Goal: Information Seeking & Learning: Learn about a topic

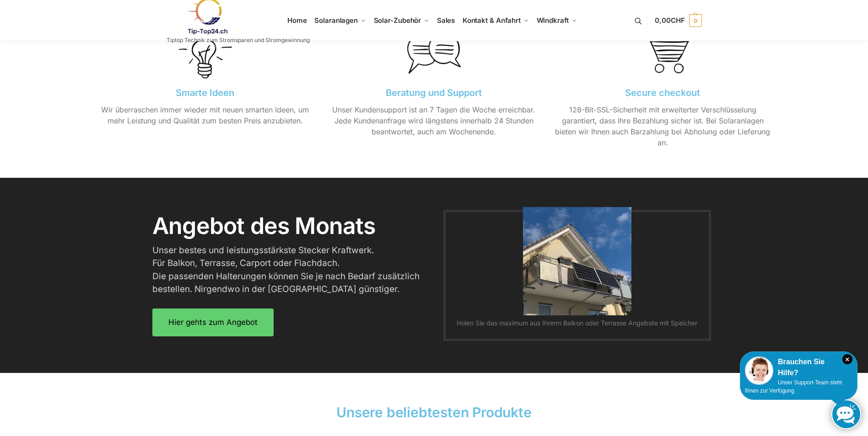
scroll to position [974, 0]
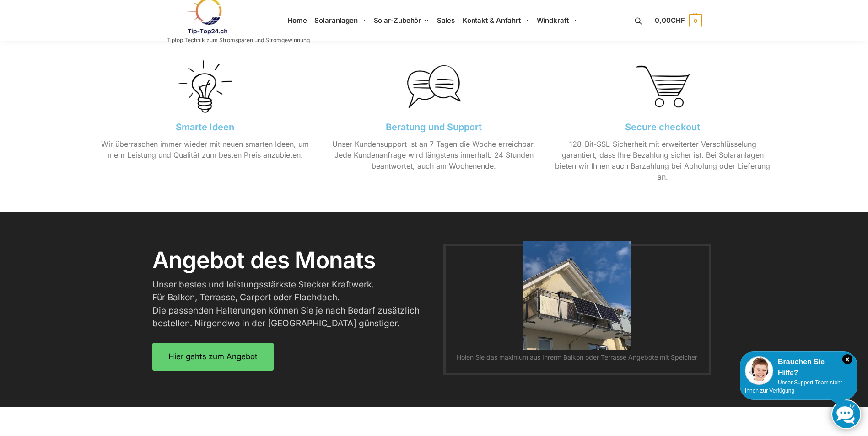
click at [261, 334] on div "Angebot des Monats Unser bestes und leistungsstärkste Stecker Kraftwerk. Für Ba…" at bounding box center [291, 309] width 286 height 131
click at [242, 360] on link "Hier gehts zum Angebot" at bounding box center [212, 353] width 121 height 28
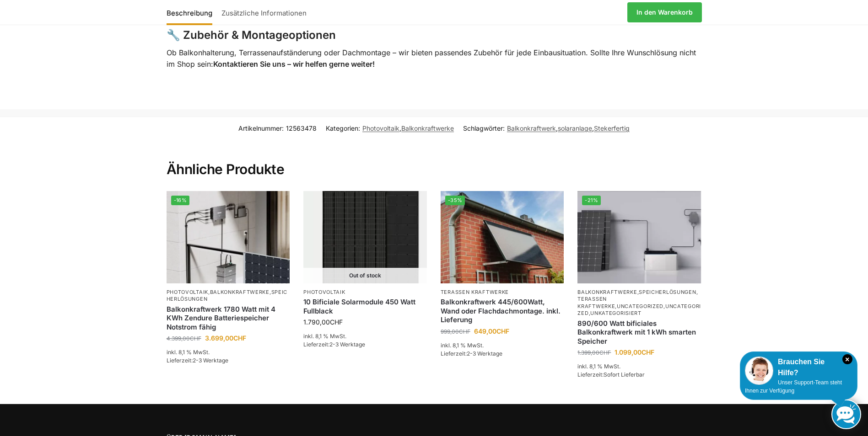
scroll to position [2105, 0]
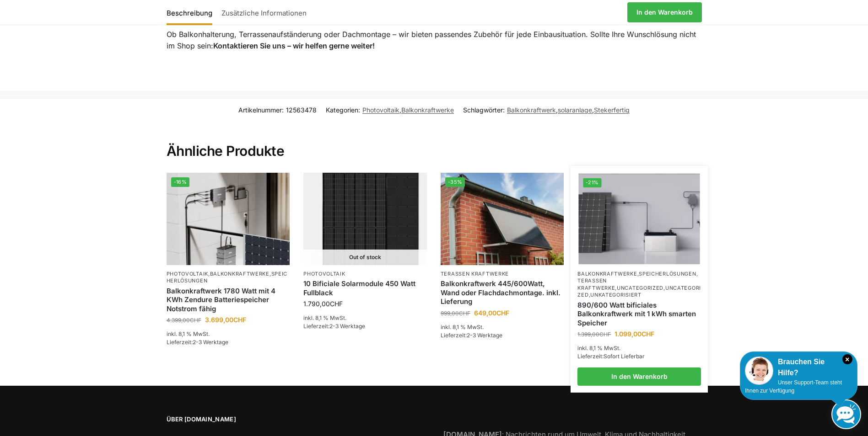
click at [619, 236] on img at bounding box center [639, 219] width 121 height 91
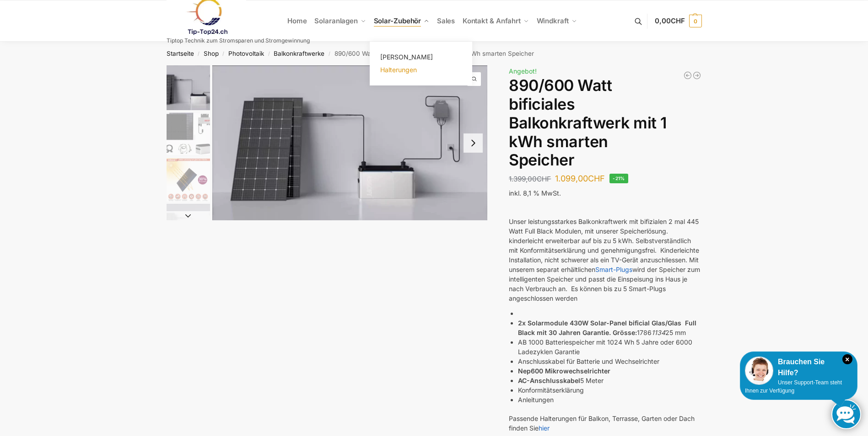
click at [390, 70] on span "Halterungen" at bounding box center [398, 70] width 37 height 8
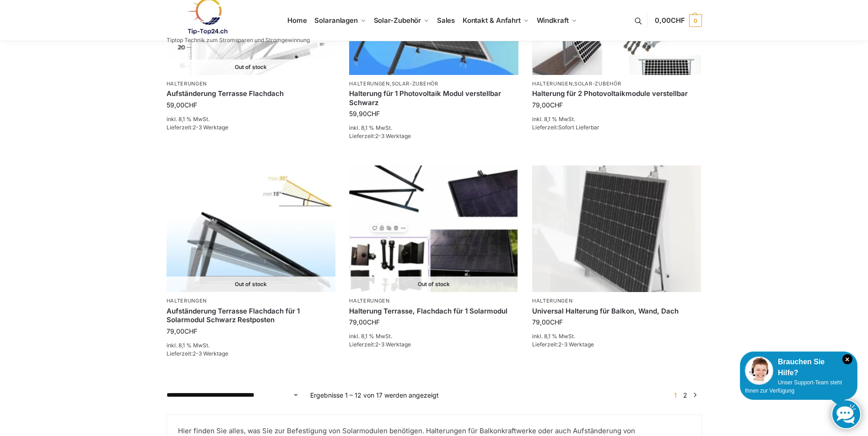
scroll to position [846, 0]
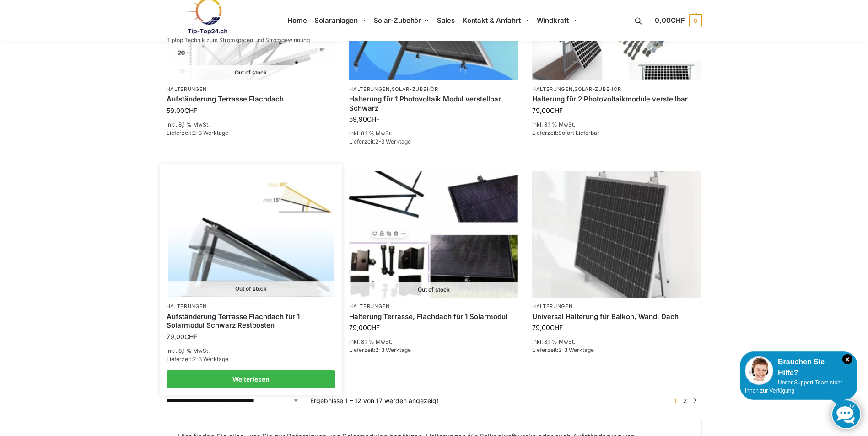
click at [213, 250] on img at bounding box center [251, 234] width 166 height 124
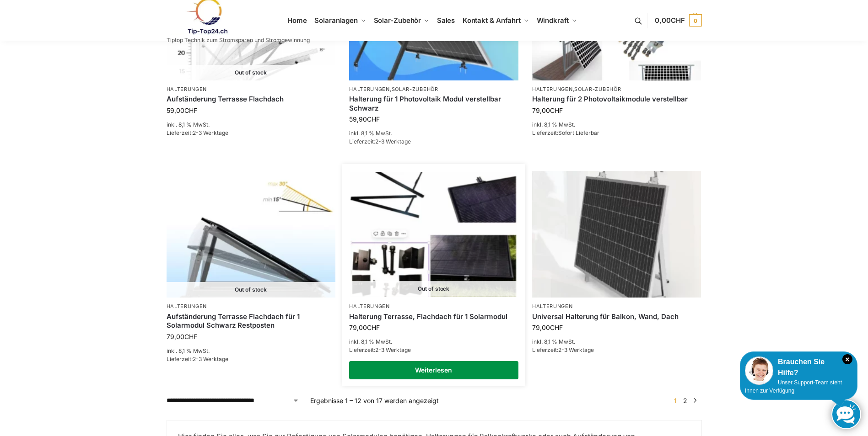
click at [445, 364] on link "Weiterlesen" at bounding box center [433, 370] width 169 height 18
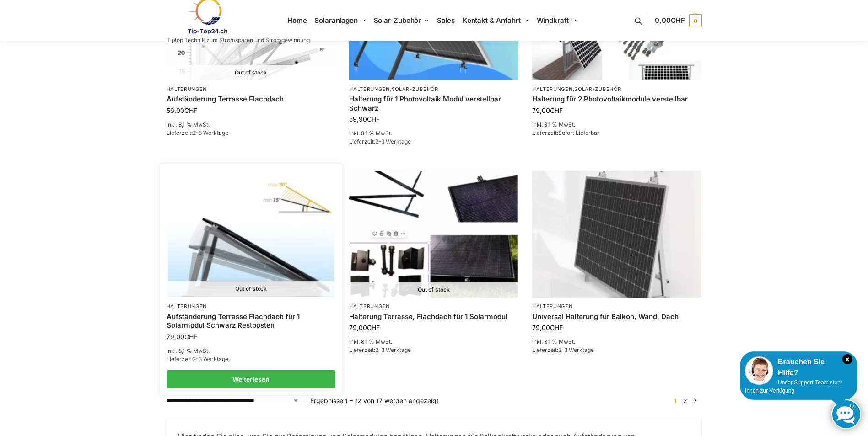
click at [268, 237] on img at bounding box center [251, 234] width 166 height 124
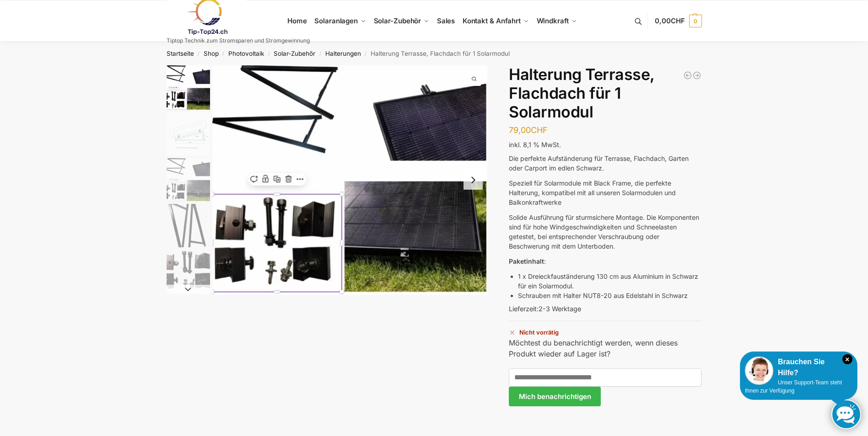
click at [476, 183] on button "Next slide" at bounding box center [472, 180] width 19 height 19
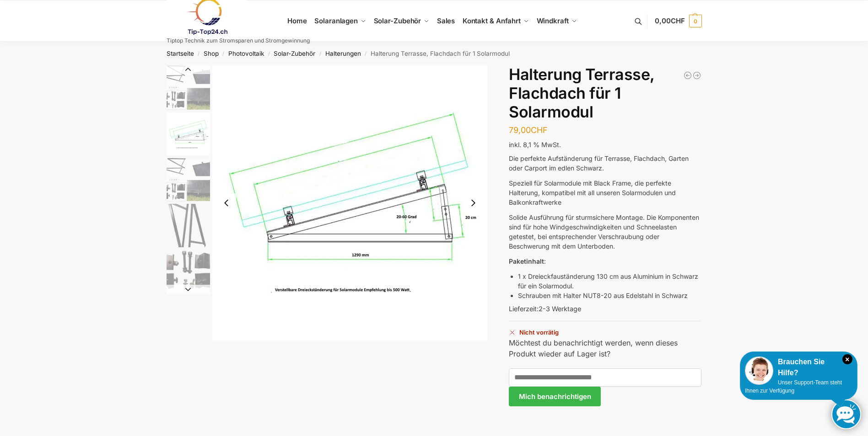
click at [475, 204] on button "Next slide" at bounding box center [472, 203] width 19 height 19
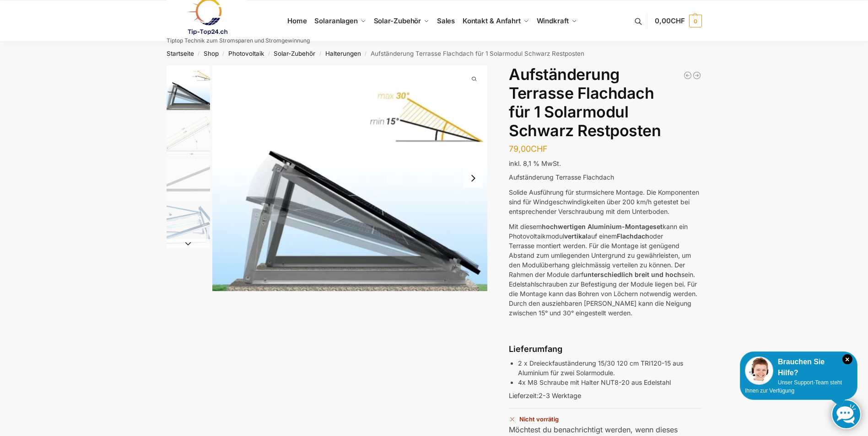
click at [474, 178] on button "Next slide" at bounding box center [472, 178] width 19 height 19
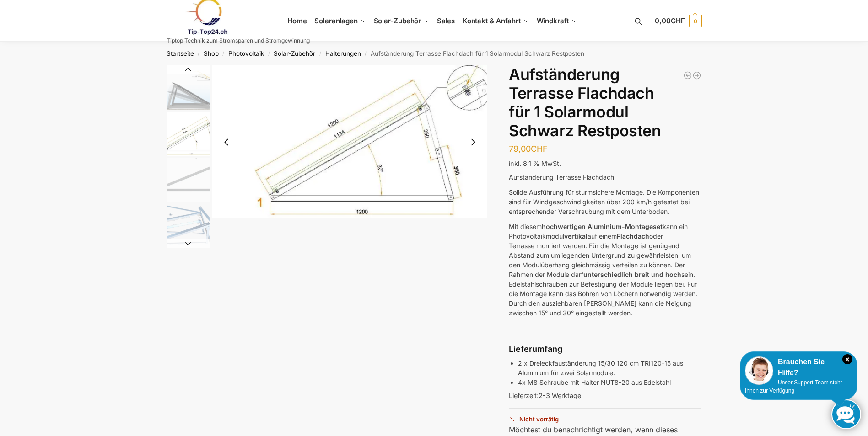
click at [474, 142] on button "Next slide" at bounding box center [472, 142] width 19 height 19
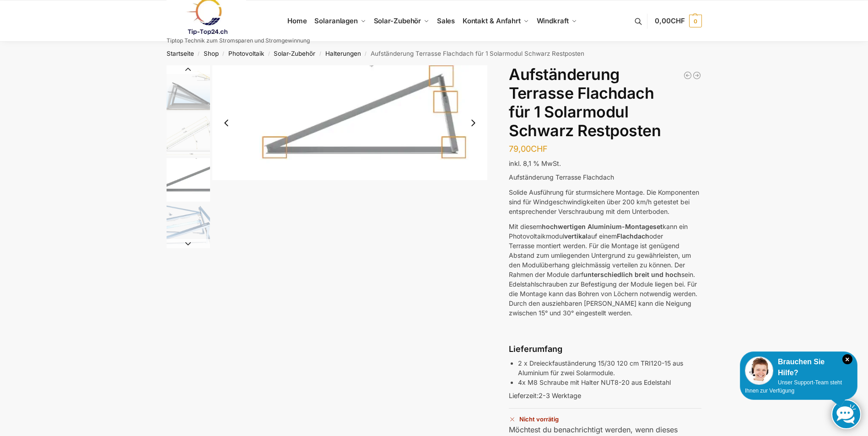
click at [474, 122] on button "Next slide" at bounding box center [472, 122] width 19 height 19
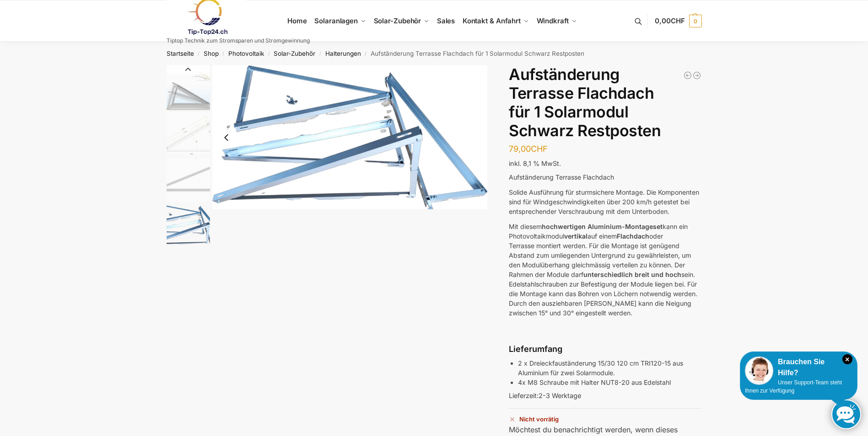
click at [474, 122] on img "4 / 4" at bounding box center [349, 137] width 275 height 144
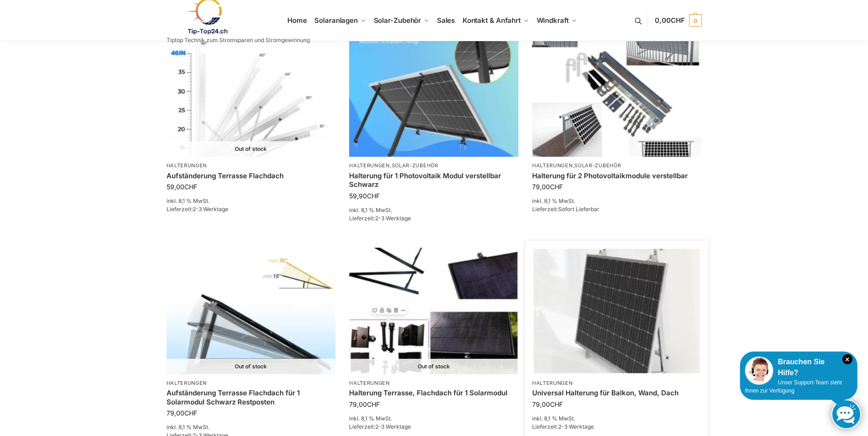
click at [560, 296] on img at bounding box center [616, 311] width 166 height 124
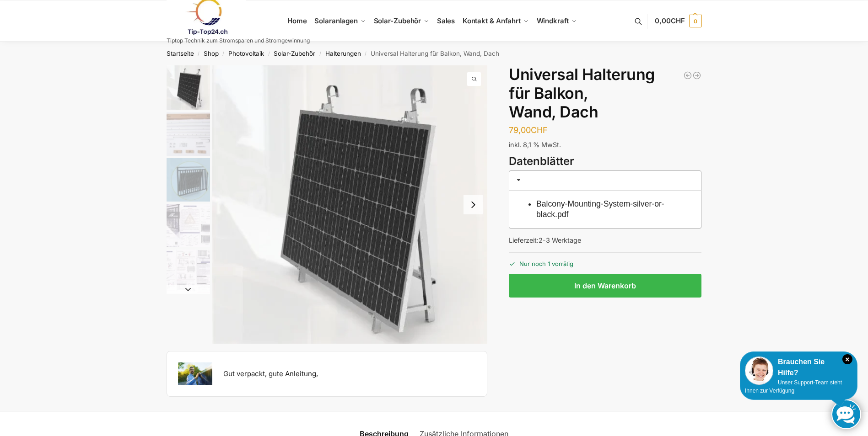
click at [475, 208] on button "Next slide" at bounding box center [472, 204] width 19 height 19
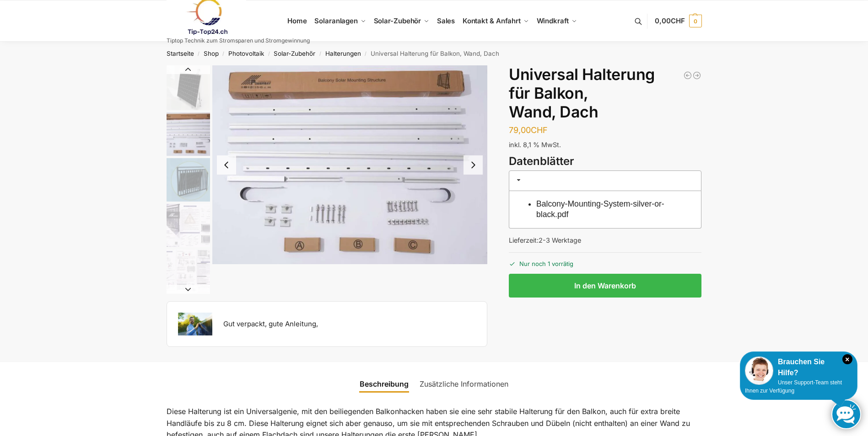
click at [476, 167] on button "Next slide" at bounding box center [472, 165] width 19 height 19
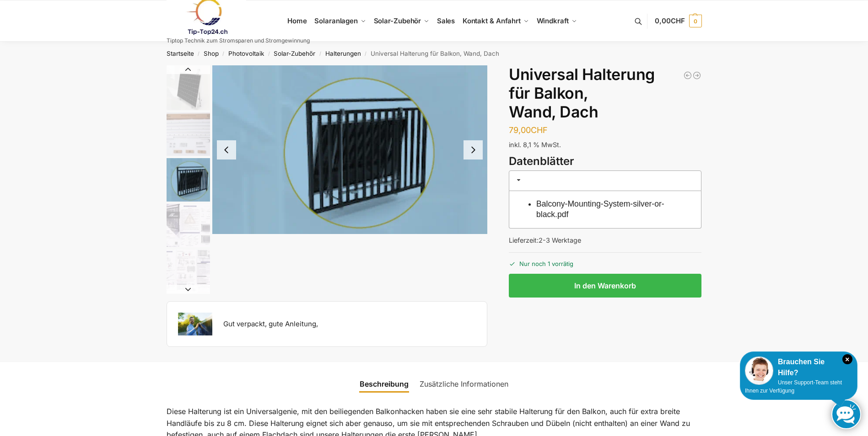
click at [476, 167] on img "3 / 5" at bounding box center [349, 149] width 275 height 169
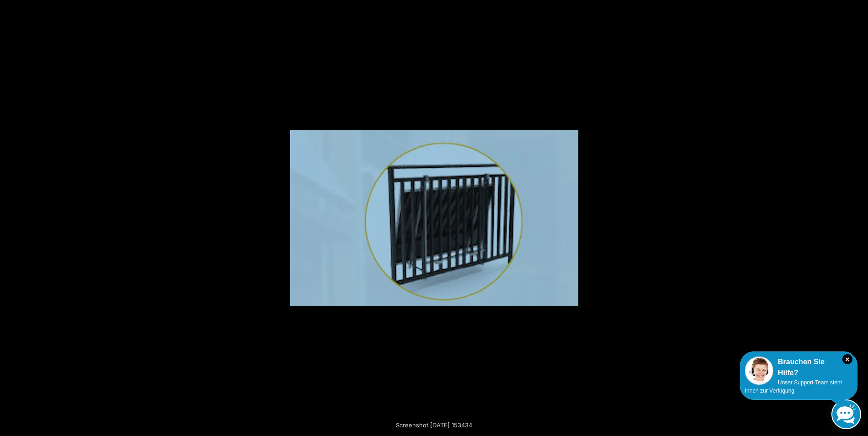
click at [856, 214] on button "Next (arrow right)" at bounding box center [852, 218] width 32 height 46
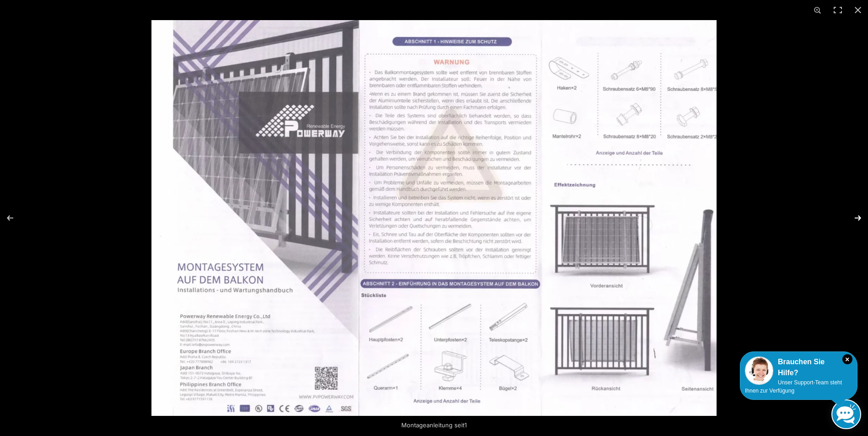
click at [858, 215] on button "Next (arrow right)" at bounding box center [852, 218] width 32 height 46
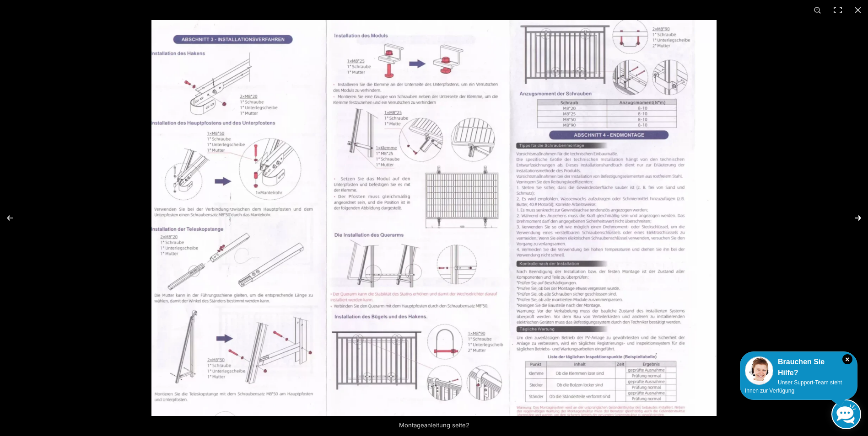
click at [856, 216] on button "Next (arrow right)" at bounding box center [852, 218] width 32 height 46
